Goal: Task Accomplishment & Management: Use online tool/utility

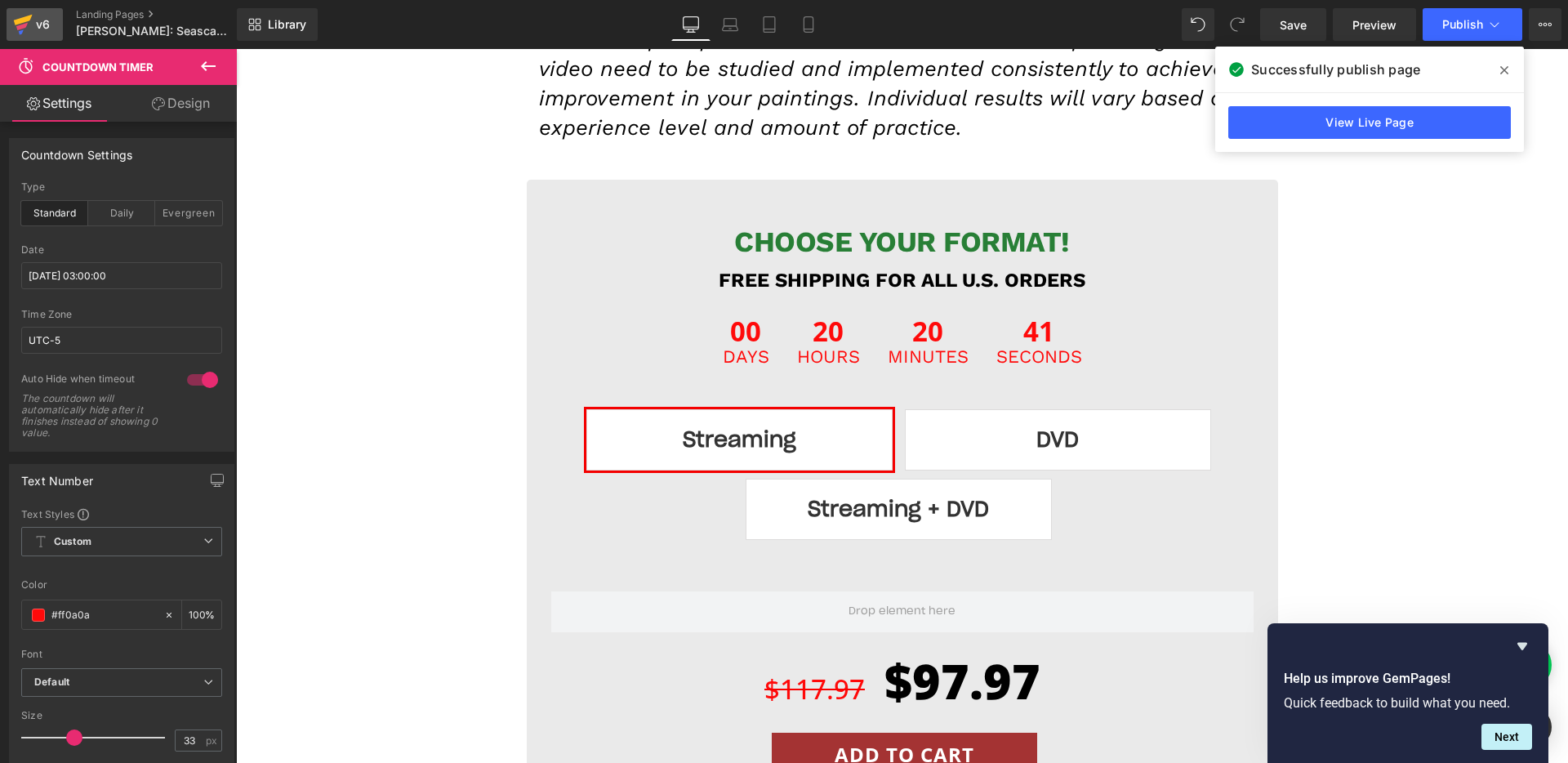
click at [37, 30] on div "v6" at bounding box center [43, 24] width 20 height 21
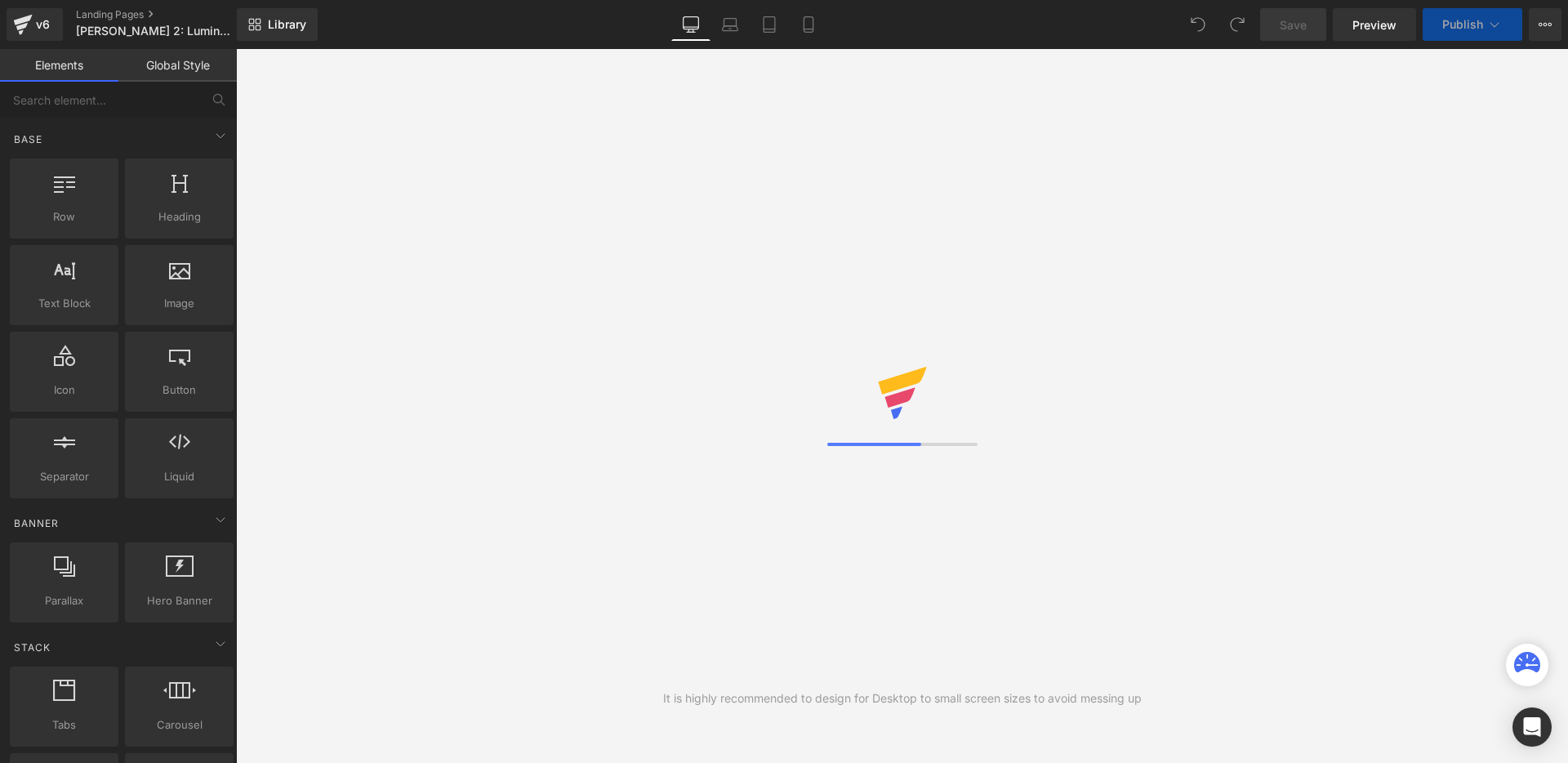
click at [1548, 32] on button "View Live Page View with current Template Save Template to Library Schedule Pub…" at bounding box center [1545, 25] width 32 height 32
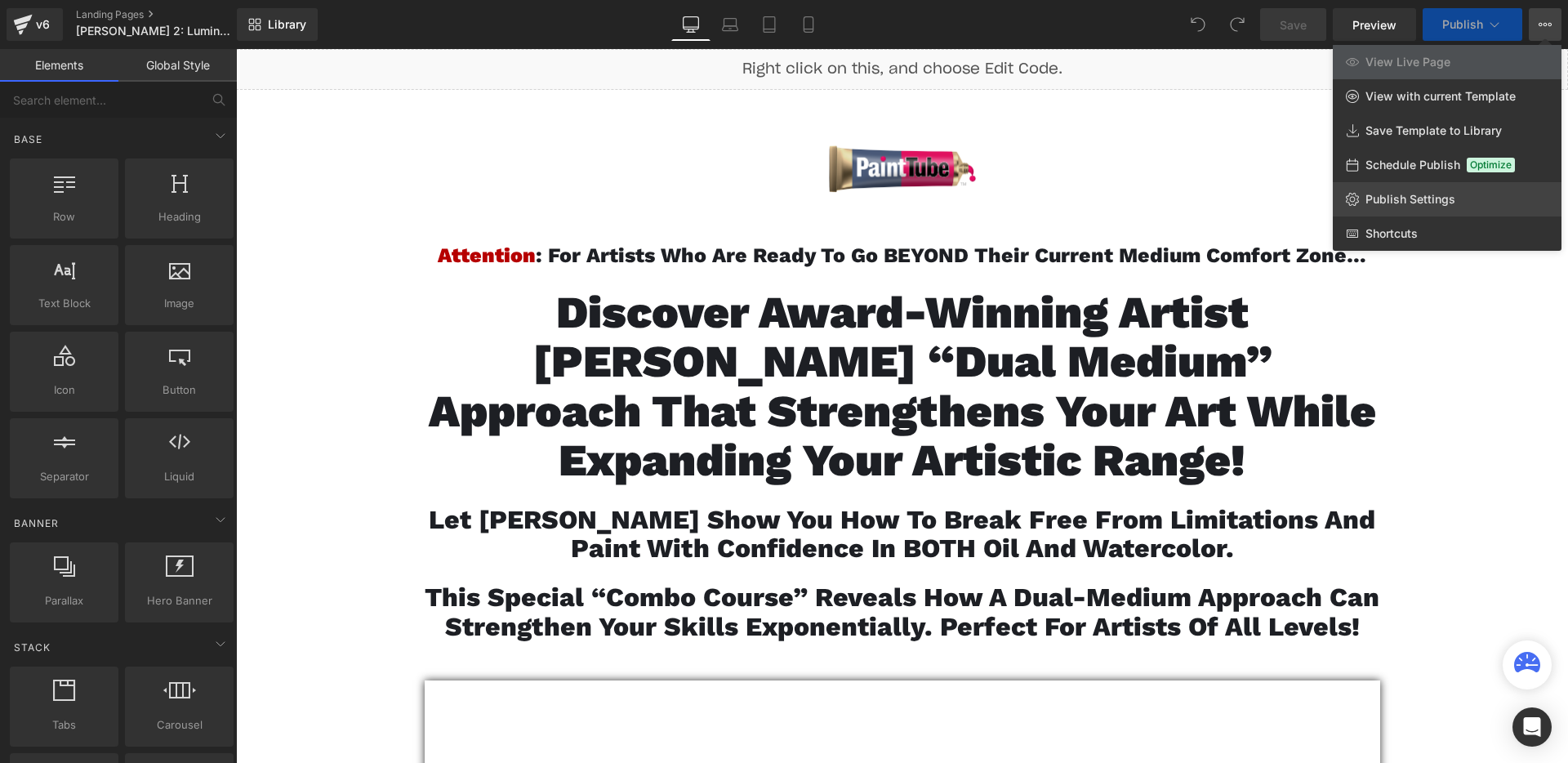
click at [1409, 192] on span "Publish Settings" at bounding box center [1409, 199] width 89 height 14
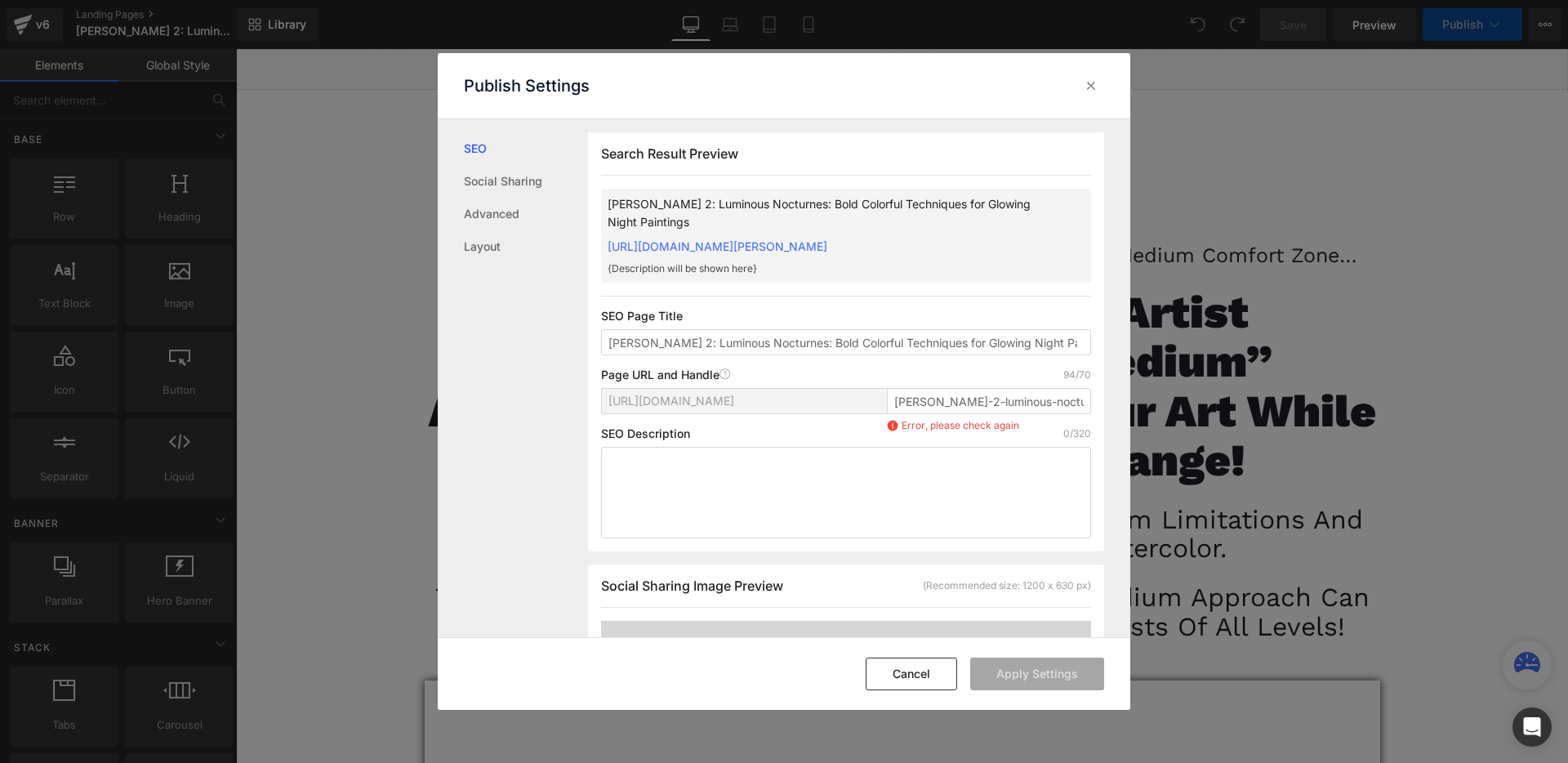
scroll to position [1, 0]
drag, startPoint x: 989, startPoint y: 414, endPoint x: 1009, endPoint y: 415, distance: 20.0
click at [1009, 413] on input "jennifer-mcchristian-2-luminous-nocturnes-bold-colorful-techniques-for-glowing-…" at bounding box center [989, 400] width 205 height 26
click at [991, 413] on input "jennifer-mcchristian-2-luminous-nocturnes-bold-colorful-techniques-for-glowing-…" at bounding box center [989, 400] width 205 height 26
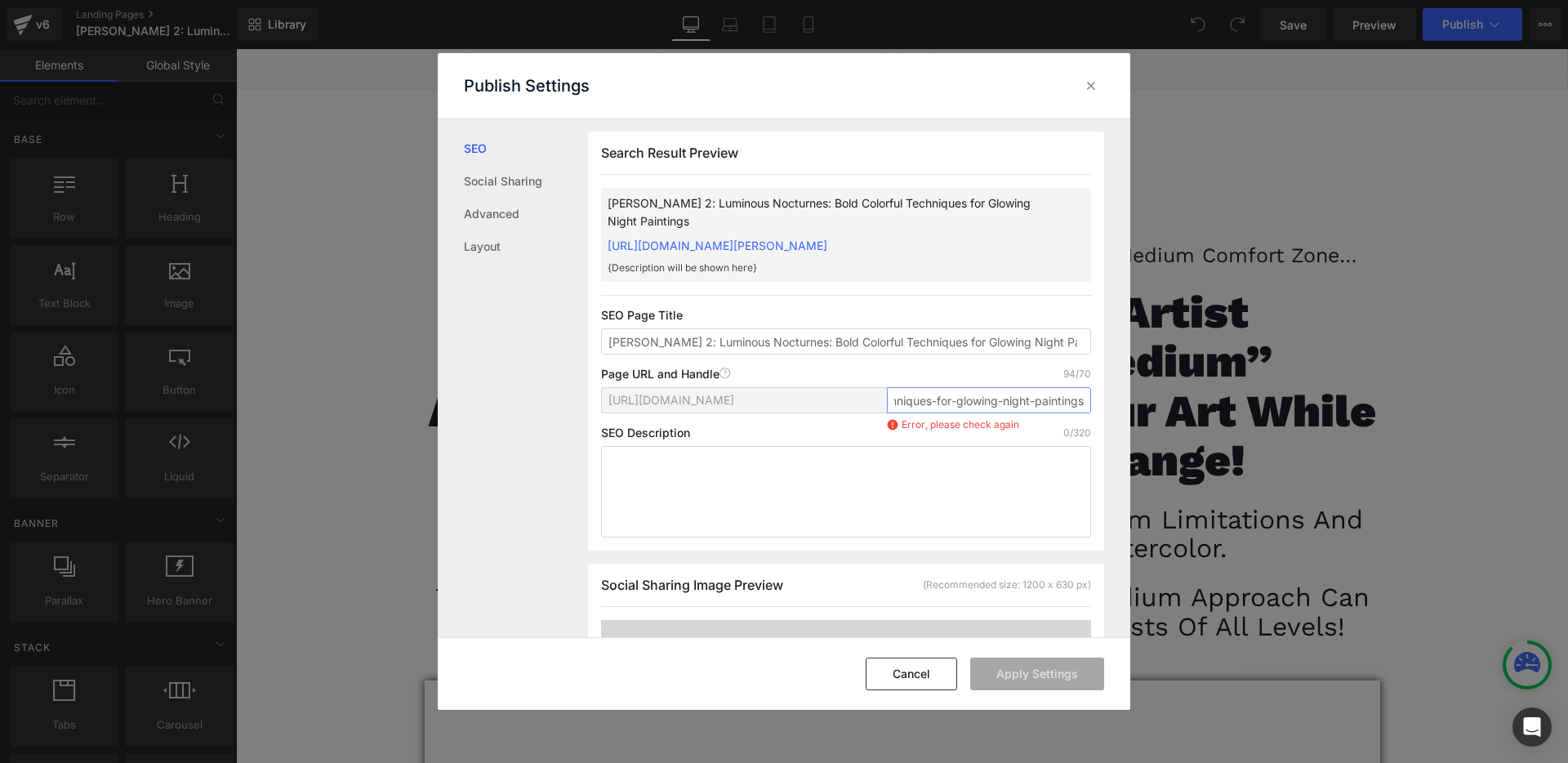
drag, startPoint x: 1022, startPoint y: 422, endPoint x: 1096, endPoint y: 410, distance: 75.0
click at [1096, 410] on div "Search Result Preview Jennifer McChristian 2: Luminous Nocturnes: Bold Colorful…" at bounding box center [846, 341] width 516 height 419
click at [1049, 413] on input "jennifer-mcchristian-2-luminous-nocturnes-bold-colorful-techniques-for-glowing-…" at bounding box center [989, 400] width 205 height 26
drag, startPoint x: 931, startPoint y: 421, endPoint x: 1074, endPoint y: 426, distance: 143.1
click at [1074, 413] on input "jennifer-mcchristian-2-luminous-nocturnes-bold-colorful-techniques-for-glowing-…" at bounding box center [989, 400] width 205 height 26
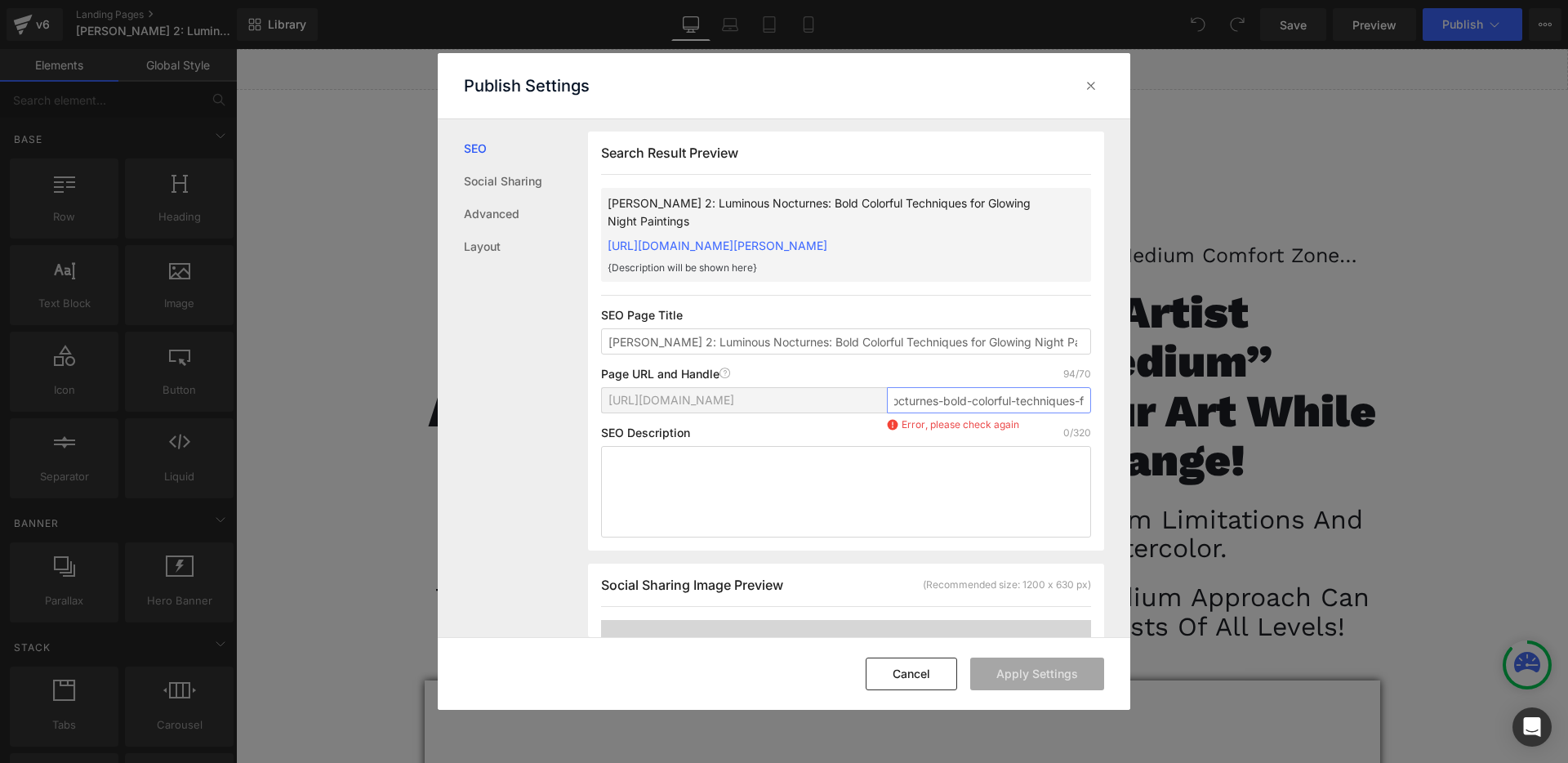
scroll to position [0, 198]
drag, startPoint x: 943, startPoint y: 422, endPoint x: 1186, endPoint y: 429, distance: 243.1
click at [1186, 429] on div "Publish Settings SEO Social Sharing Advanced Layout Search Result Preview Jenni…" at bounding box center [784, 381] width 1568 height 763
drag, startPoint x: 957, startPoint y: 416, endPoint x: 939, endPoint y: 419, distance: 18.2
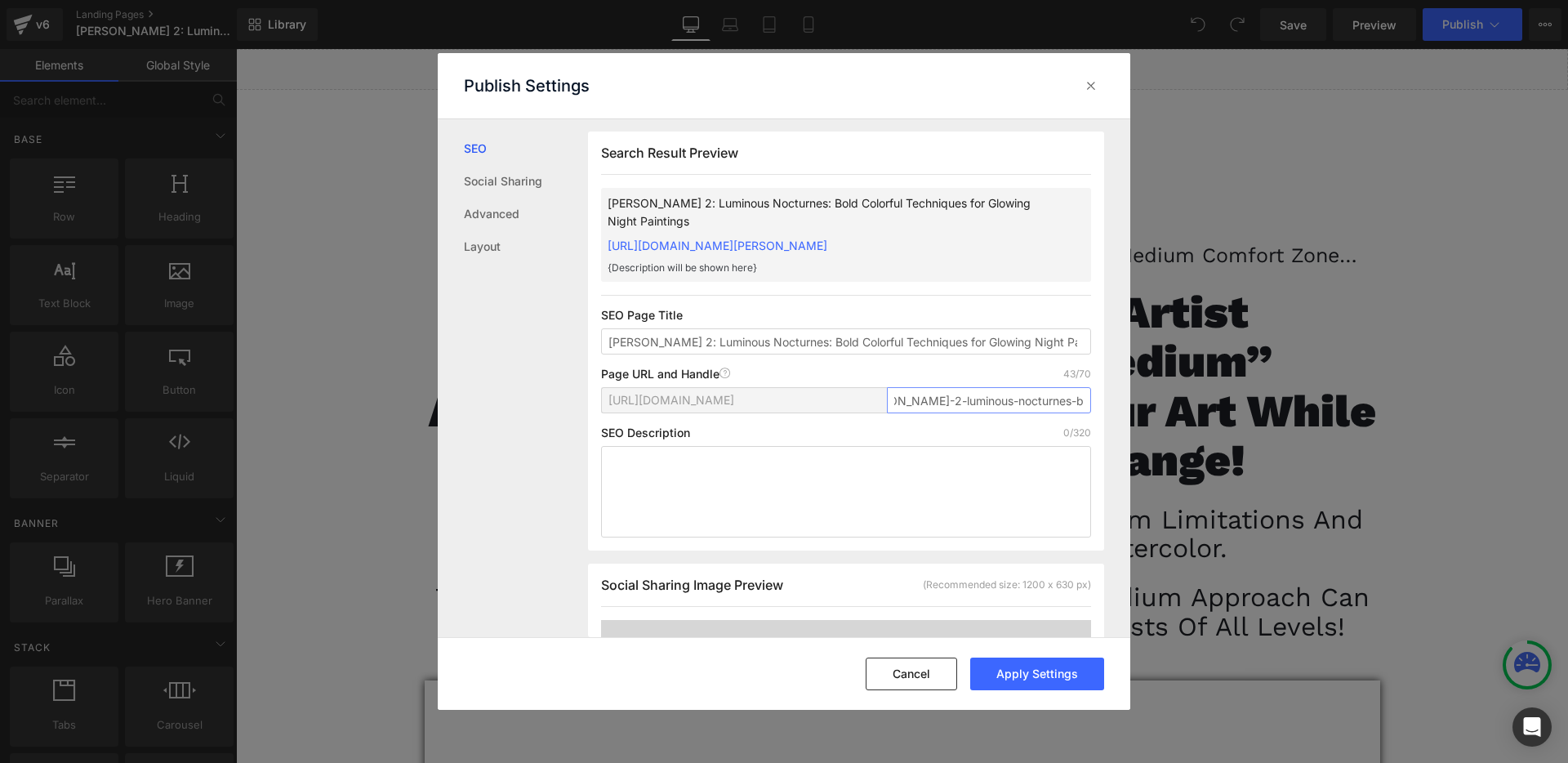
click at [939, 413] on input "jennifer-mcchristian-2-luminous-nocturnes-b" at bounding box center [989, 400] width 205 height 26
drag, startPoint x: 894, startPoint y: 419, endPoint x: 873, endPoint y: 420, distance: 21.0
click at [873, 420] on div "https://liliedahl-art-video.myshopify.com/pages/ jennifer-mcchristian-luminous-…" at bounding box center [845, 407] width 490 height 39
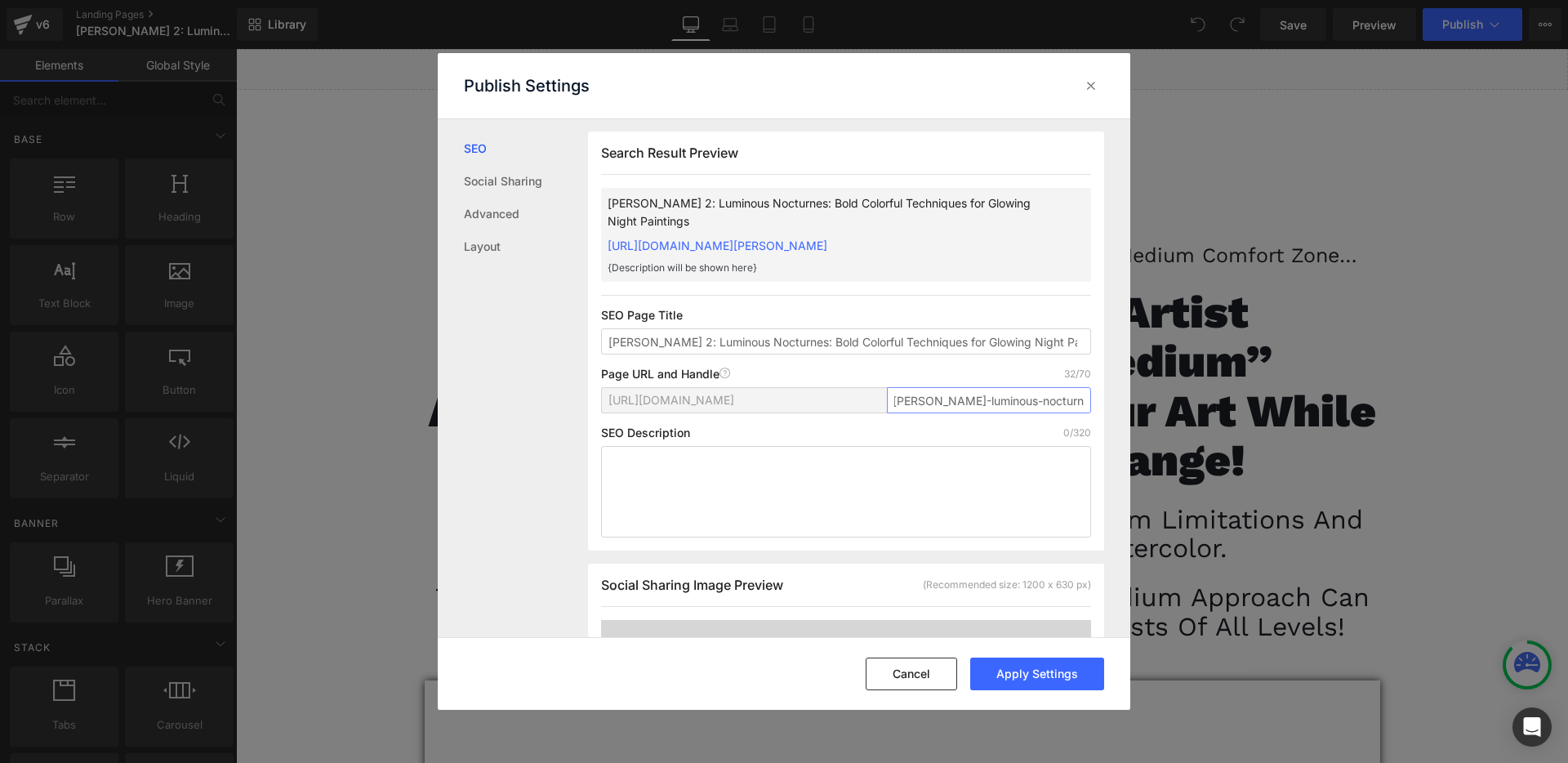
drag, startPoint x: 1067, startPoint y: 400, endPoint x: 1104, endPoint y: 401, distance: 37.0
click at [1104, 401] on div "Search Result Preview Jennifer McChristian 2: Luminous Nocturnes: Bold Colorful…" at bounding box center [859, 379] width 542 height 518
type input "mcchristian-luminous-nocturnes"
click at [1021, 670] on button "Apply Settings" at bounding box center [1037, 673] width 134 height 32
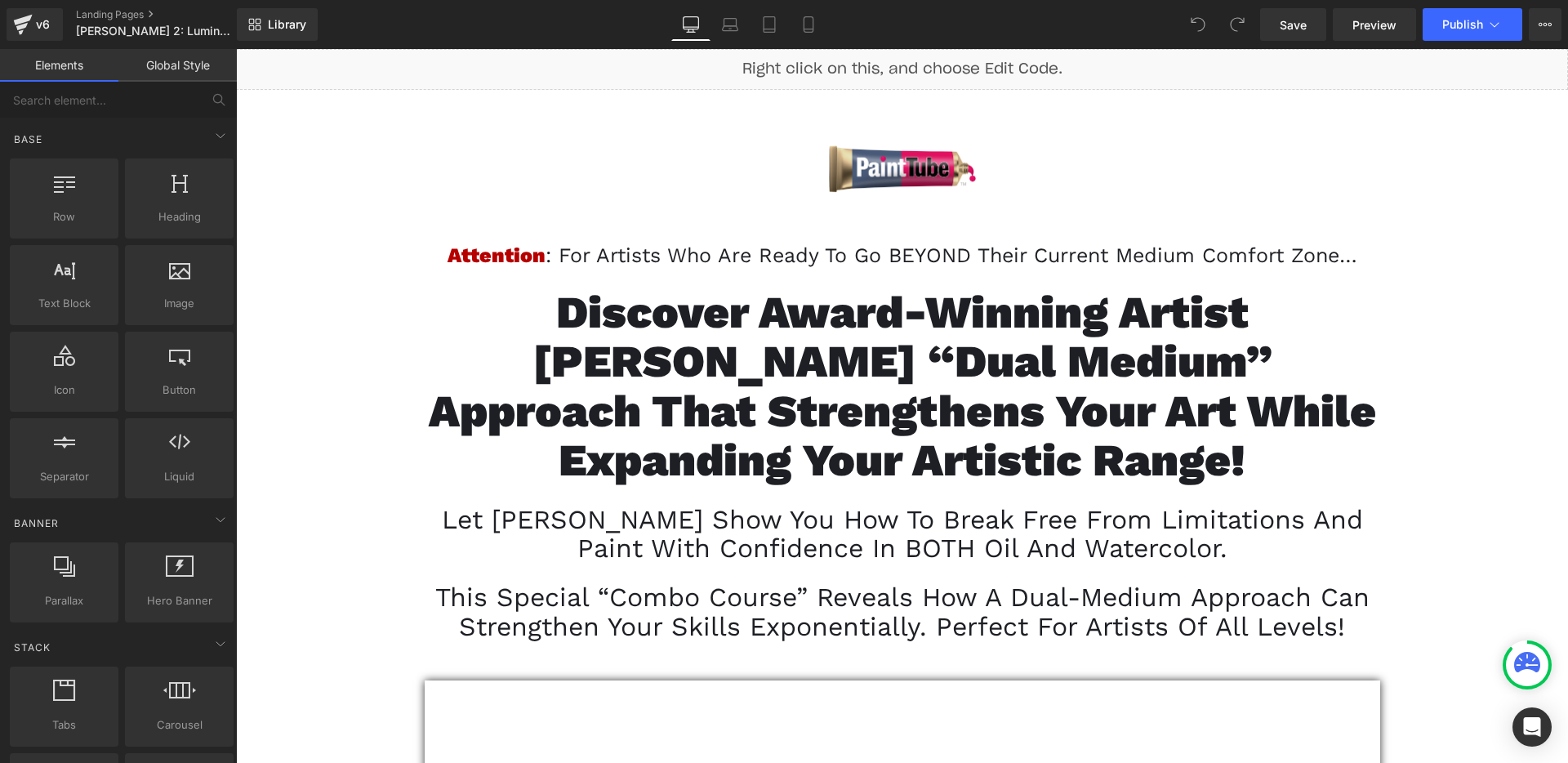
click at [1535, 24] on button "View Live Page View with current Template Save Template to Library Schedule Pub…" at bounding box center [1545, 25] width 32 height 32
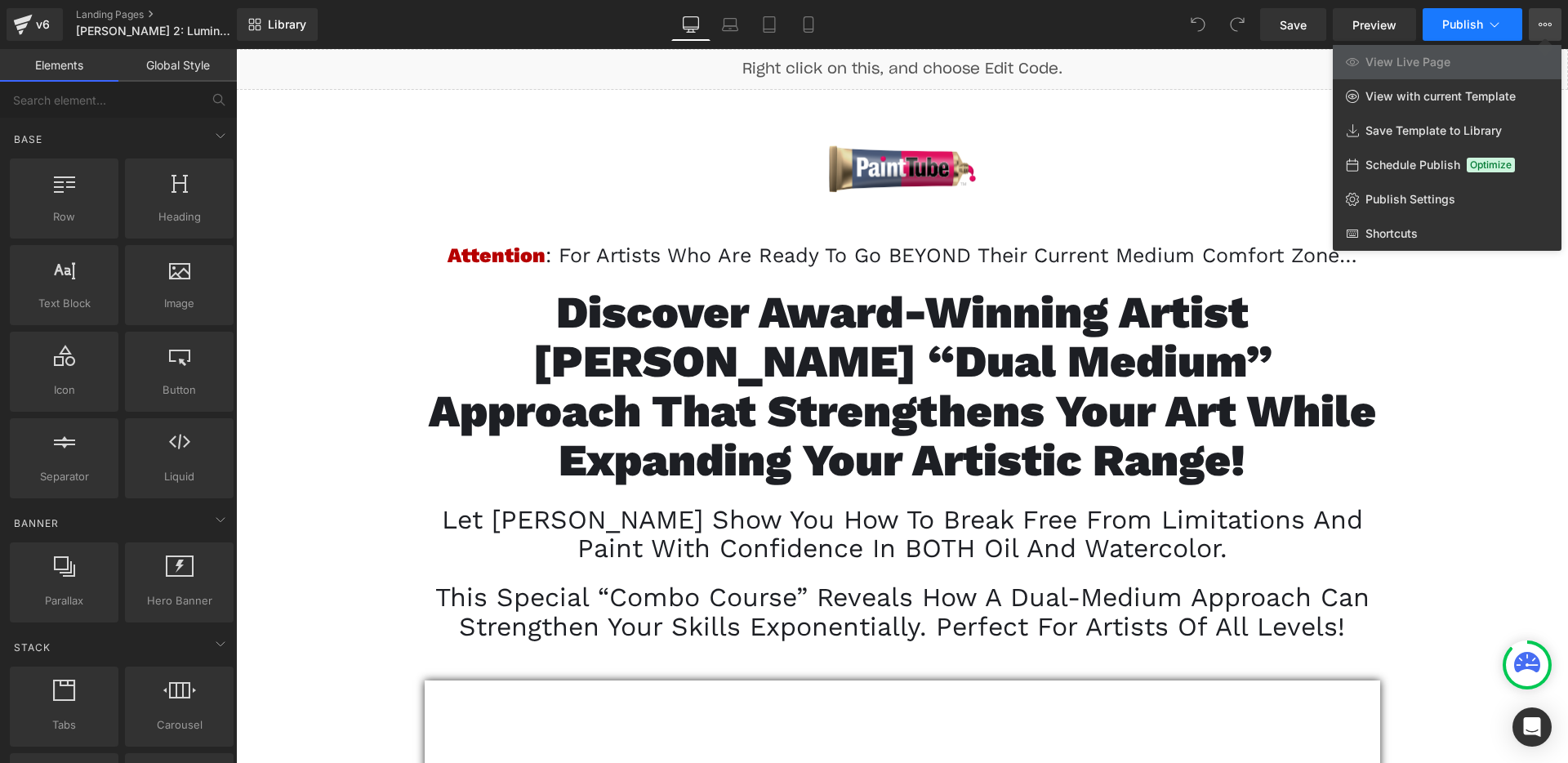
click at [1473, 24] on span "Publish" at bounding box center [1462, 24] width 41 height 13
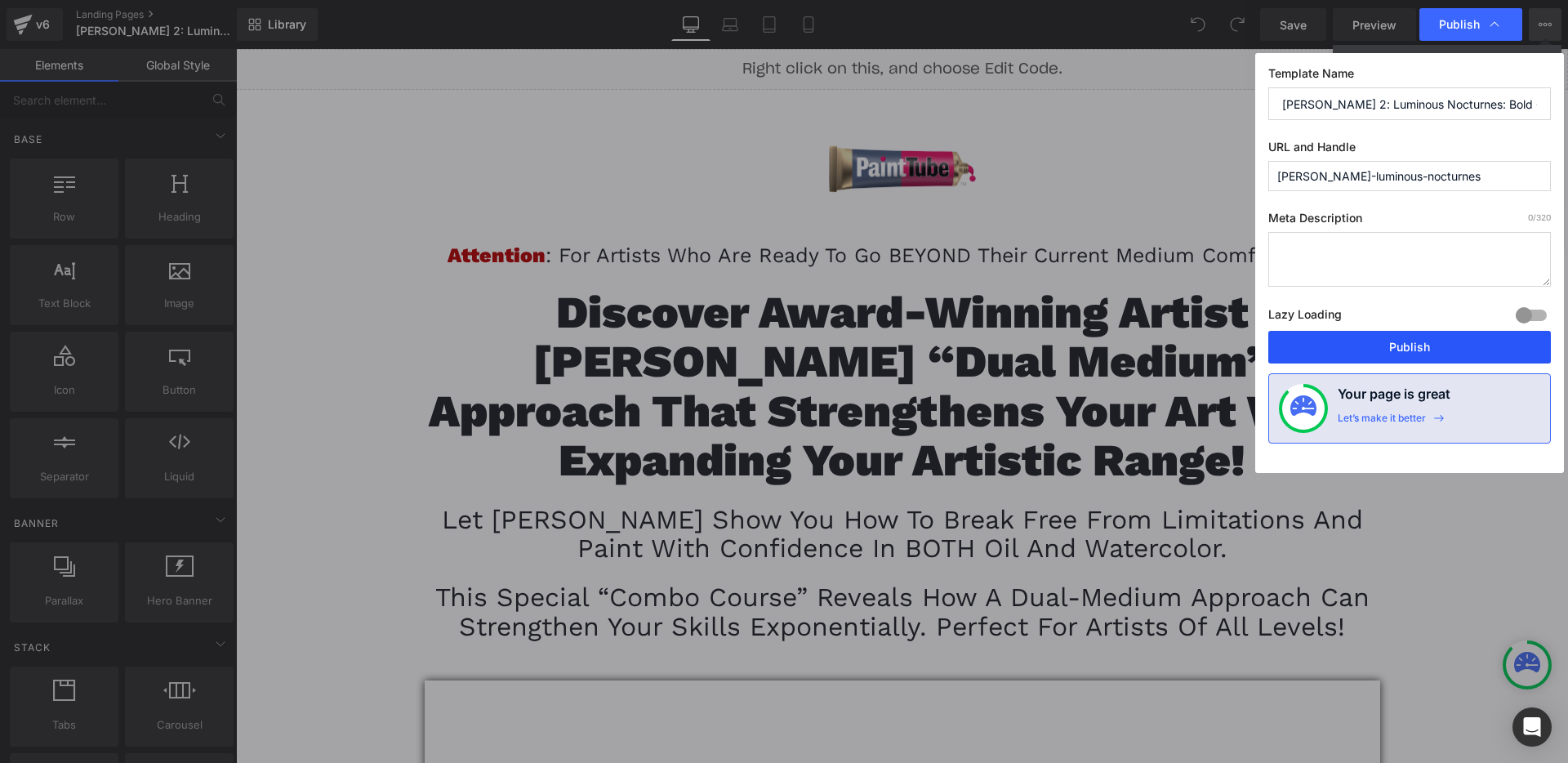
click at [1417, 337] on button "Publish" at bounding box center [1409, 347] width 283 height 32
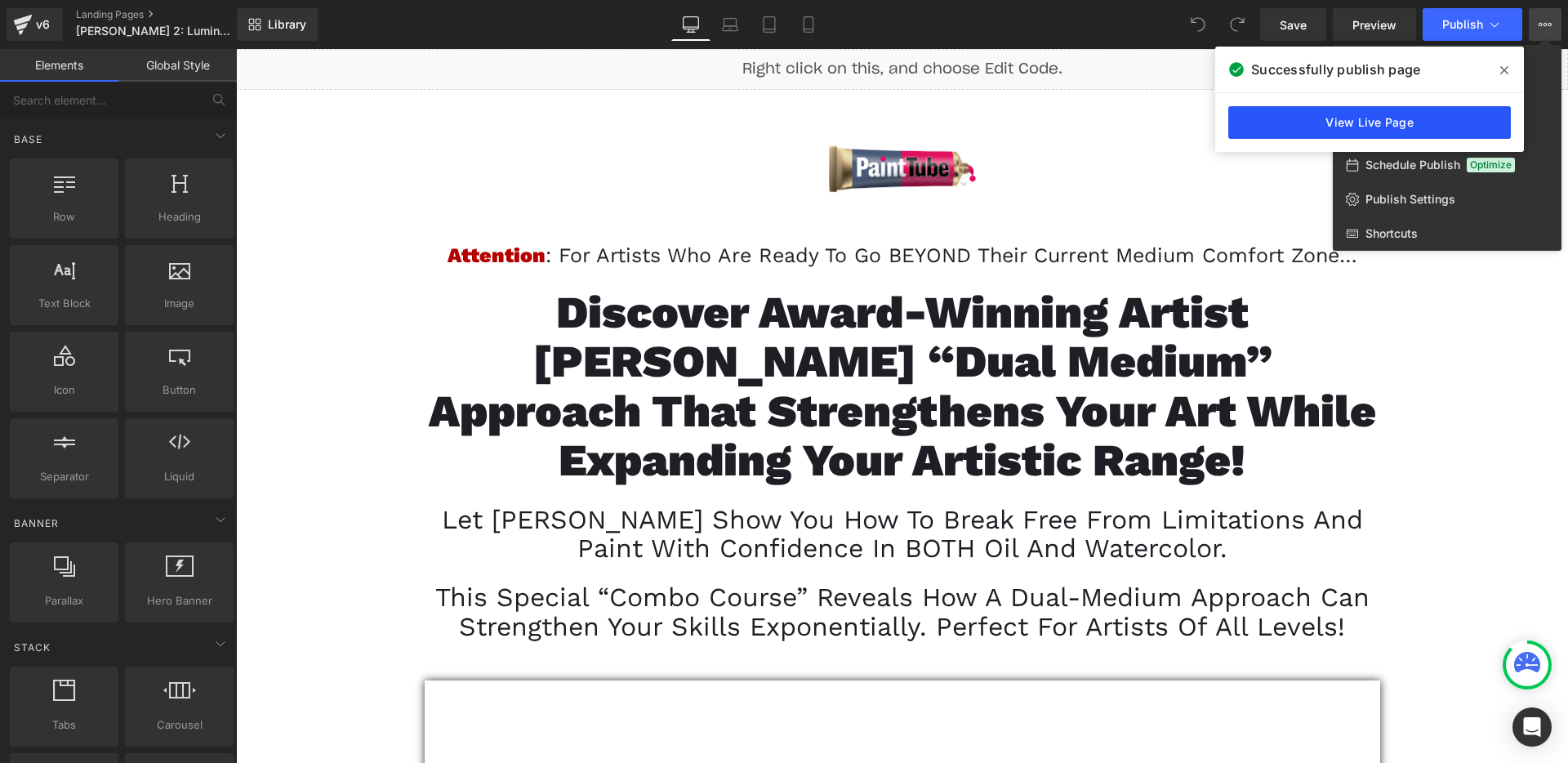
click at [1293, 128] on link "View Live Page" at bounding box center [1369, 123] width 283 height 32
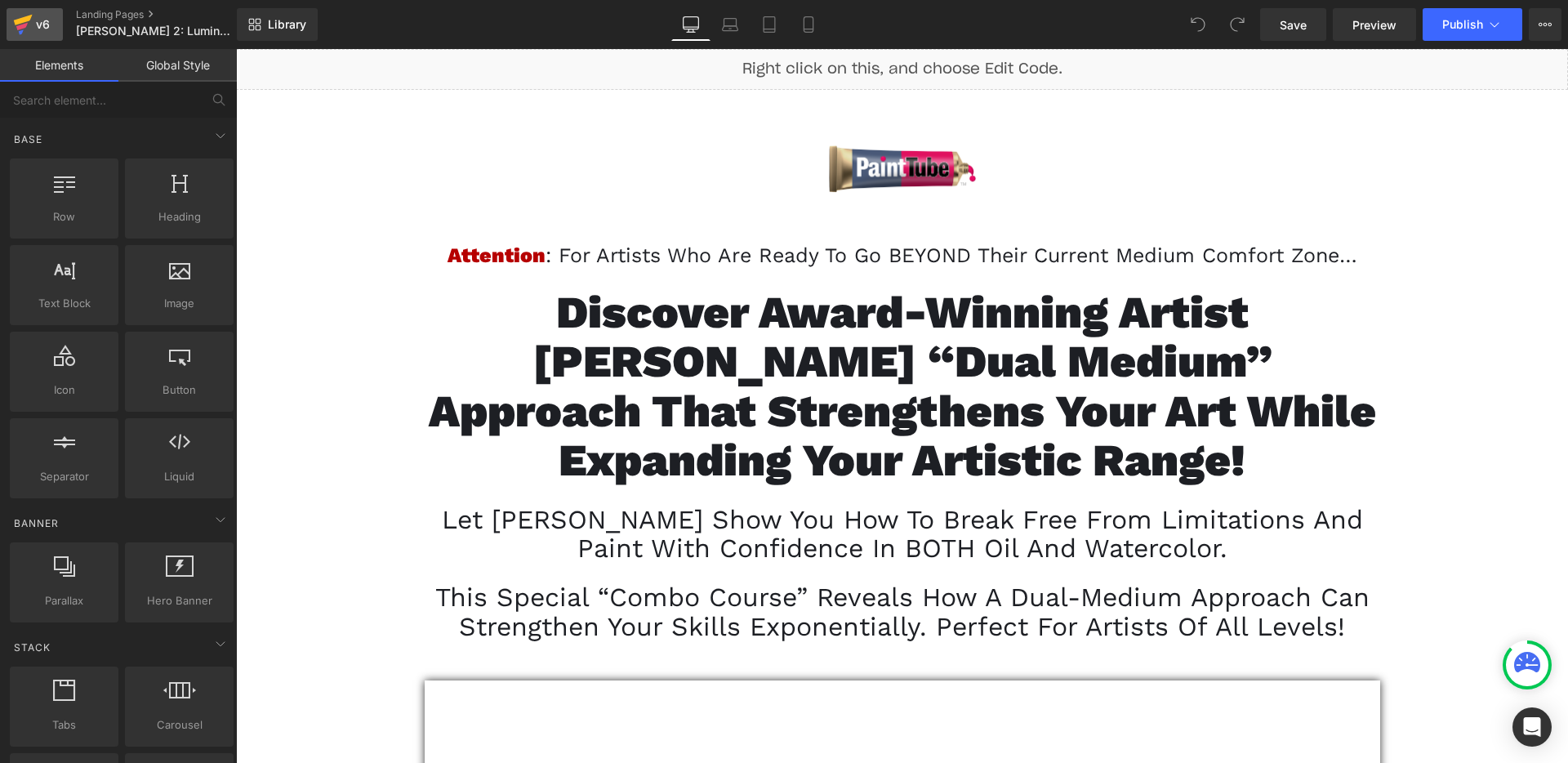
click at [20, 22] on icon at bounding box center [23, 20] width 19 height 10
